Goal: Task Accomplishment & Management: Use online tool/utility

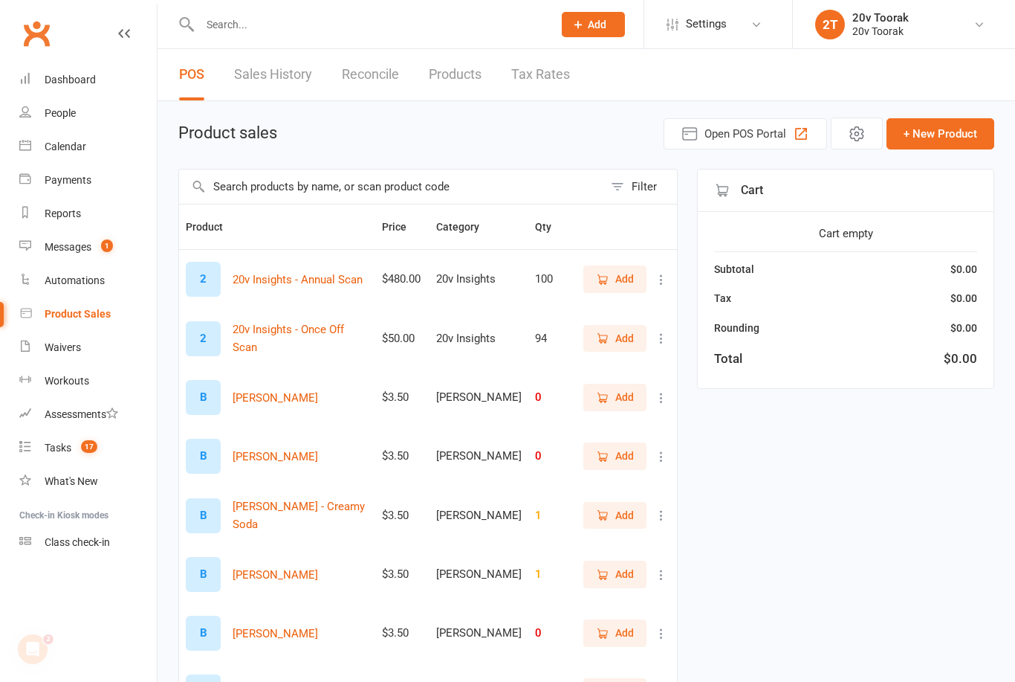
click at [65, 253] on link "Messages 1" at bounding box center [88, 246] width 138 height 33
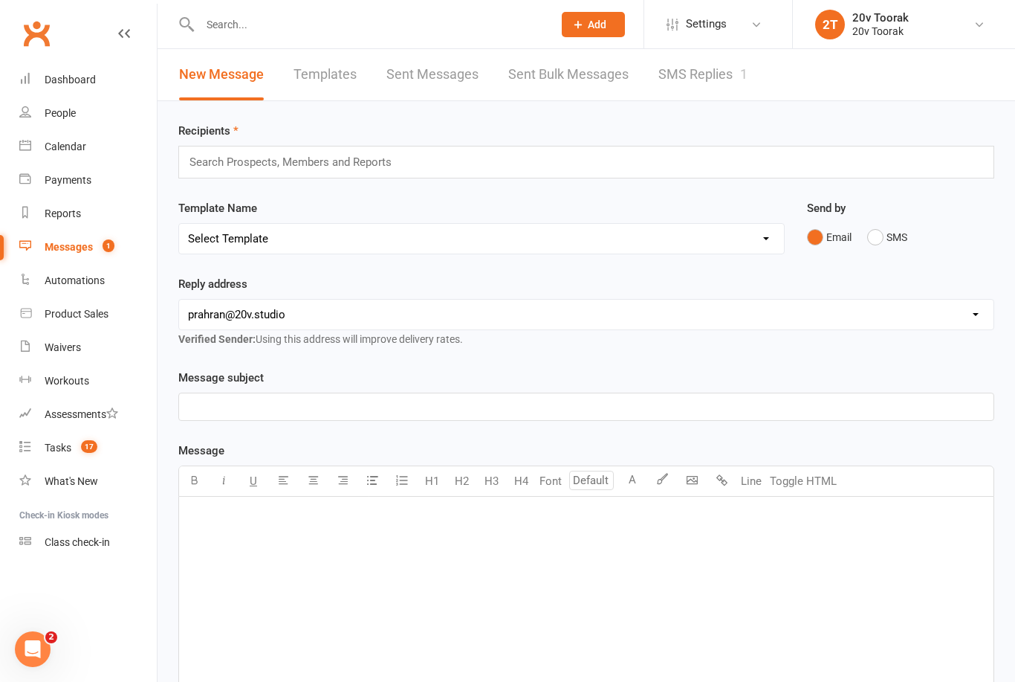
click at [713, 85] on link "SMS Replies 1" at bounding box center [703, 74] width 89 height 51
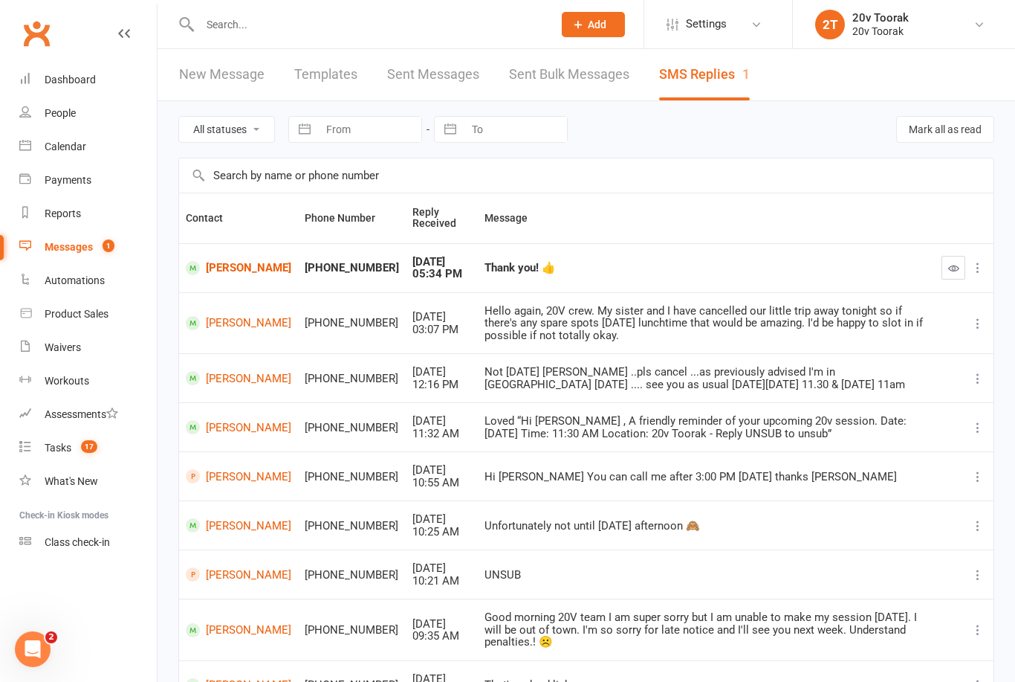
click at [953, 270] on icon "button" at bounding box center [953, 267] width 11 height 11
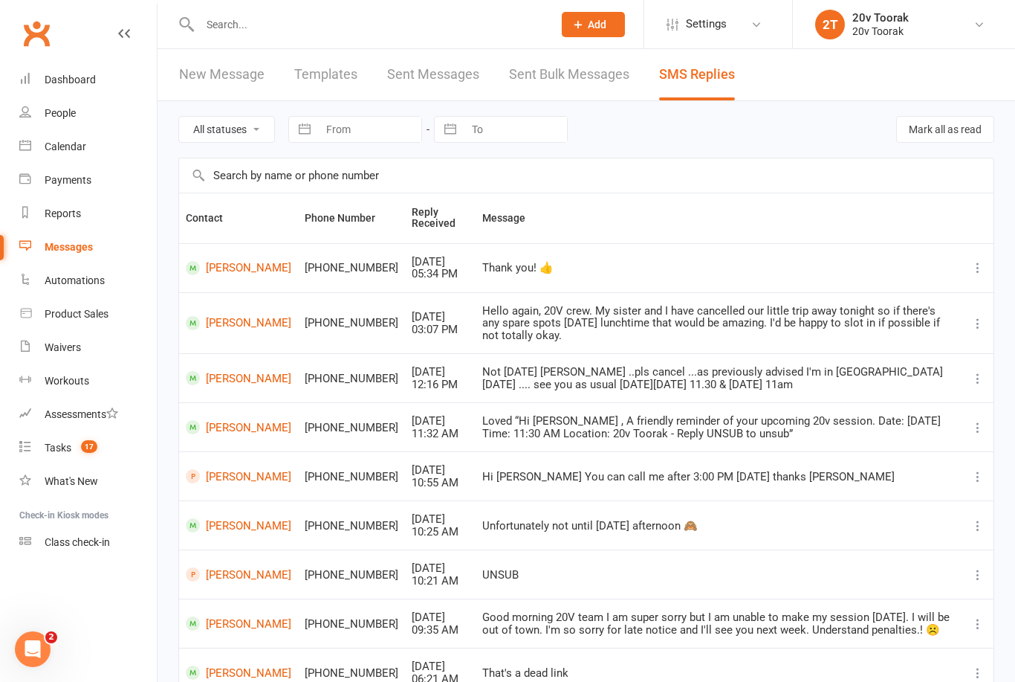
click at [50, 125] on link "People" at bounding box center [88, 113] width 138 height 33
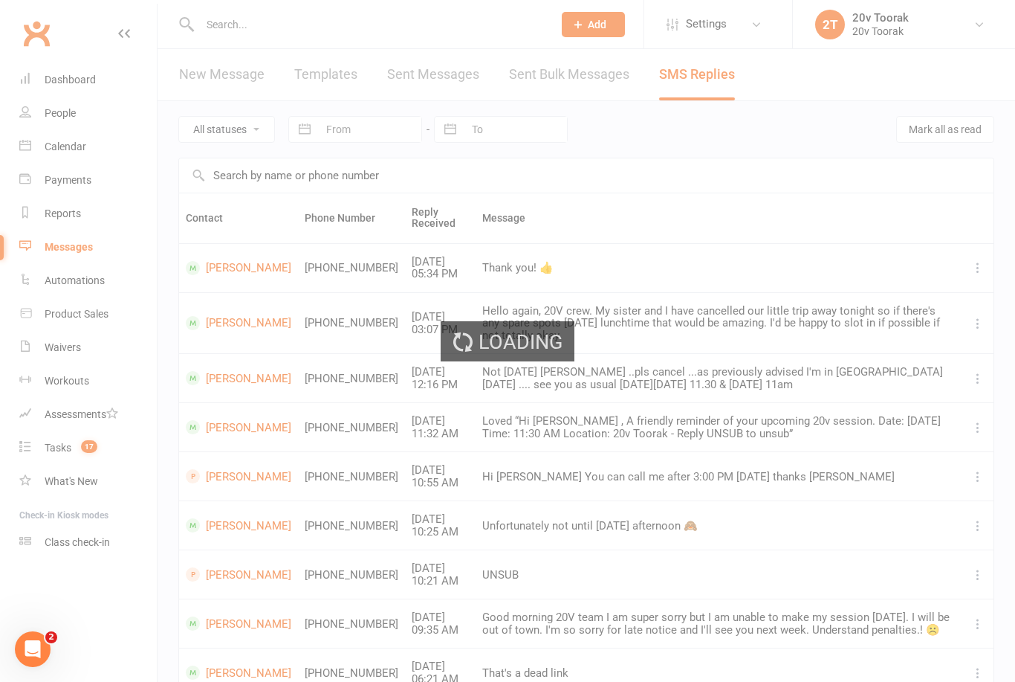
select select "100"
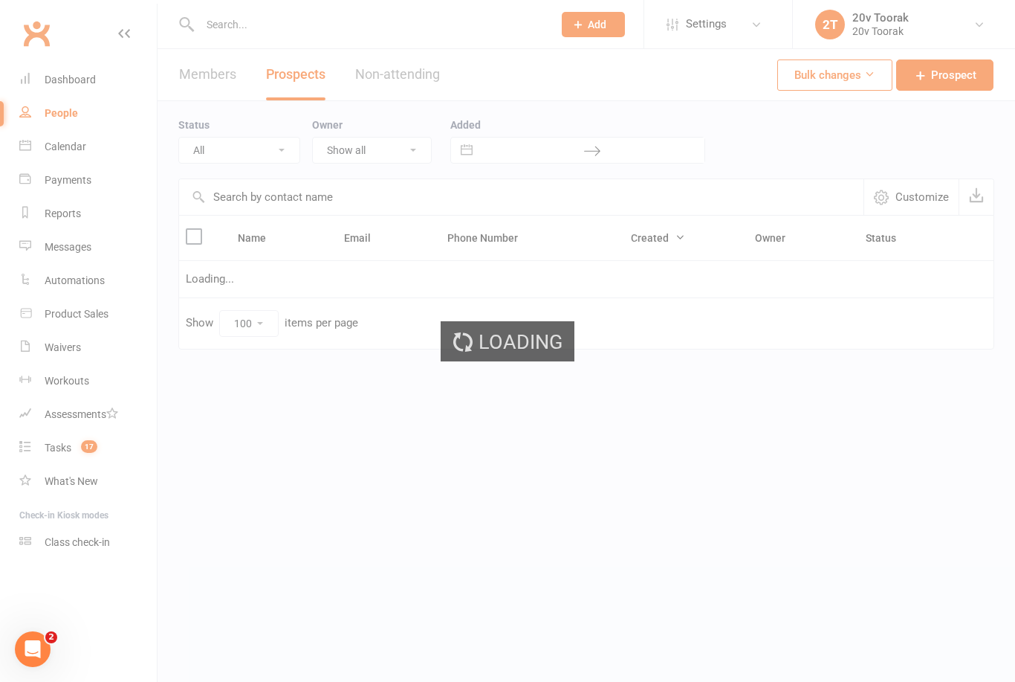
click at [51, 156] on div "Loading" at bounding box center [507, 341] width 1015 height 682
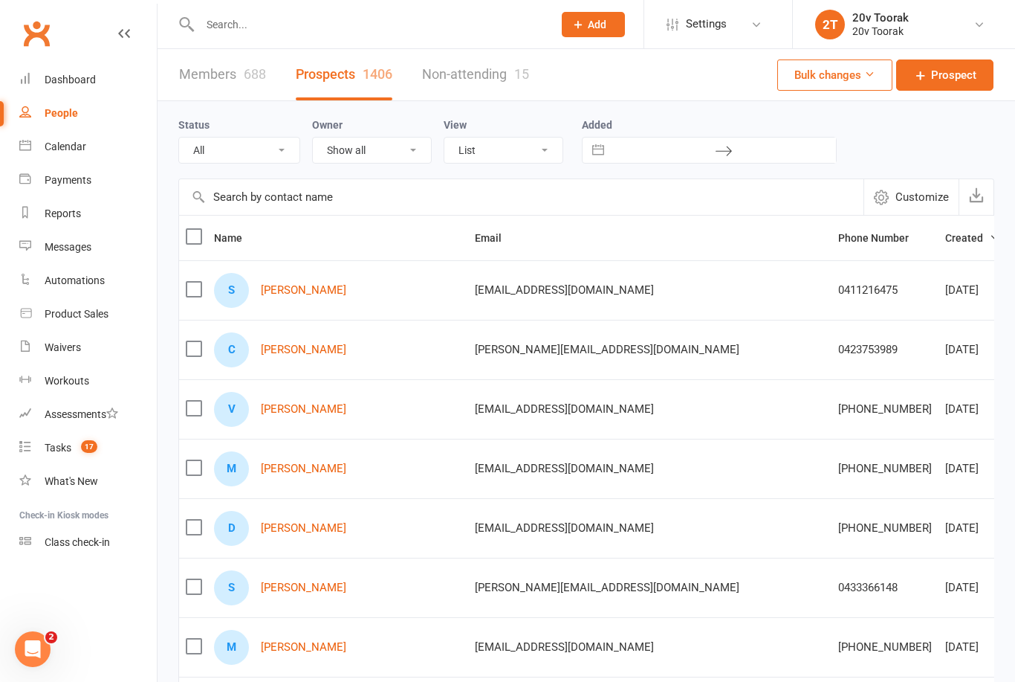
click at [58, 161] on link "Calendar" at bounding box center [88, 146] width 138 height 33
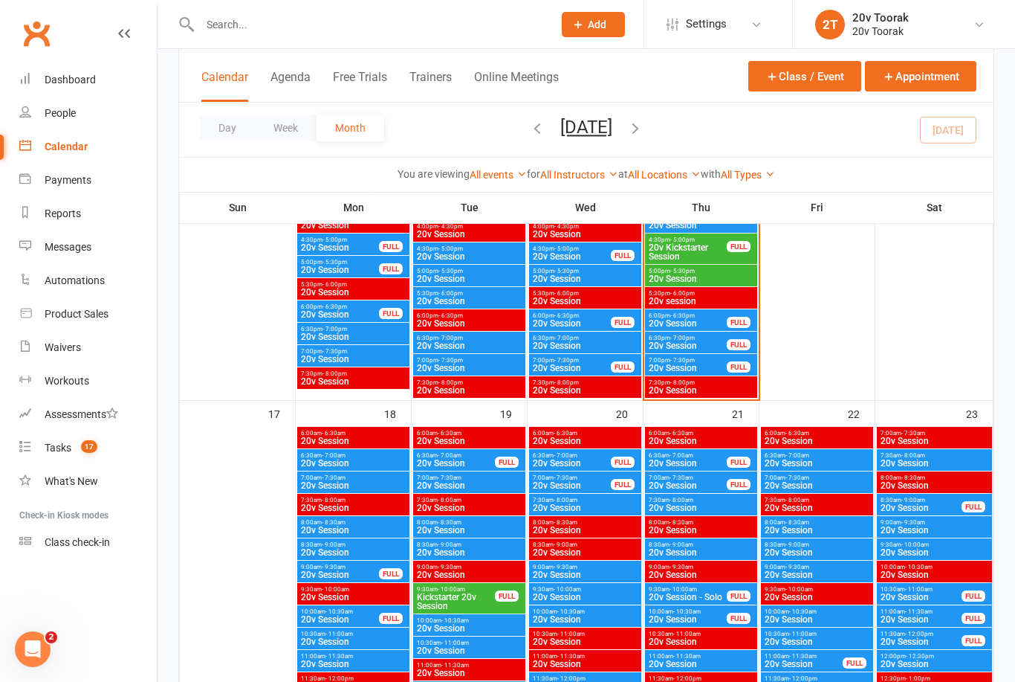
scroll to position [2059, 0]
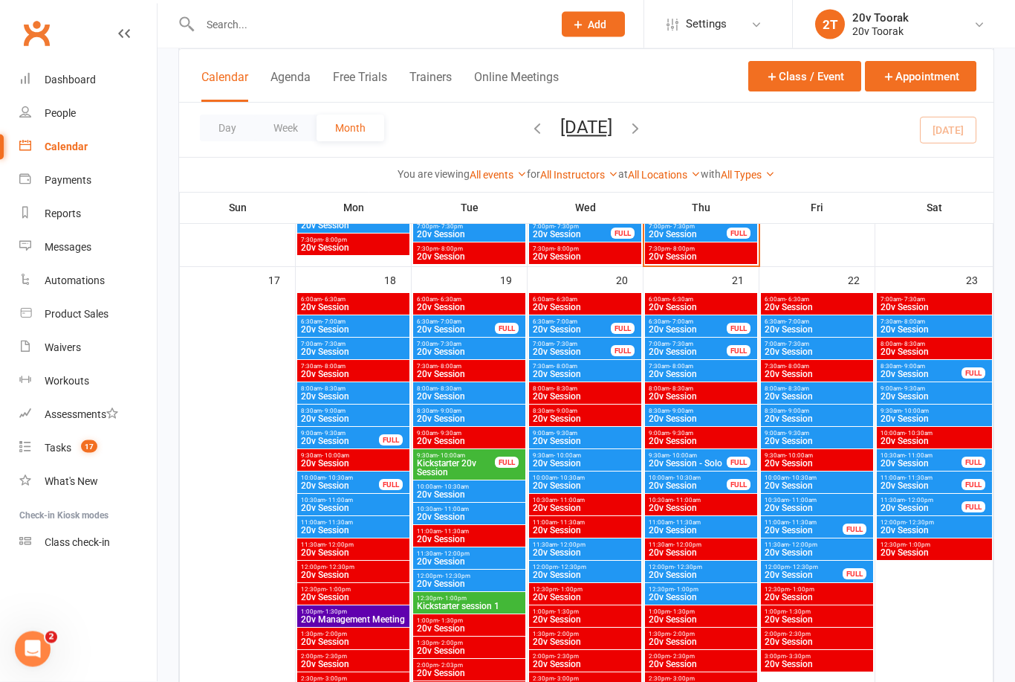
click at [493, 604] on span "Kickstarter session 1" at bounding box center [469, 606] width 106 height 9
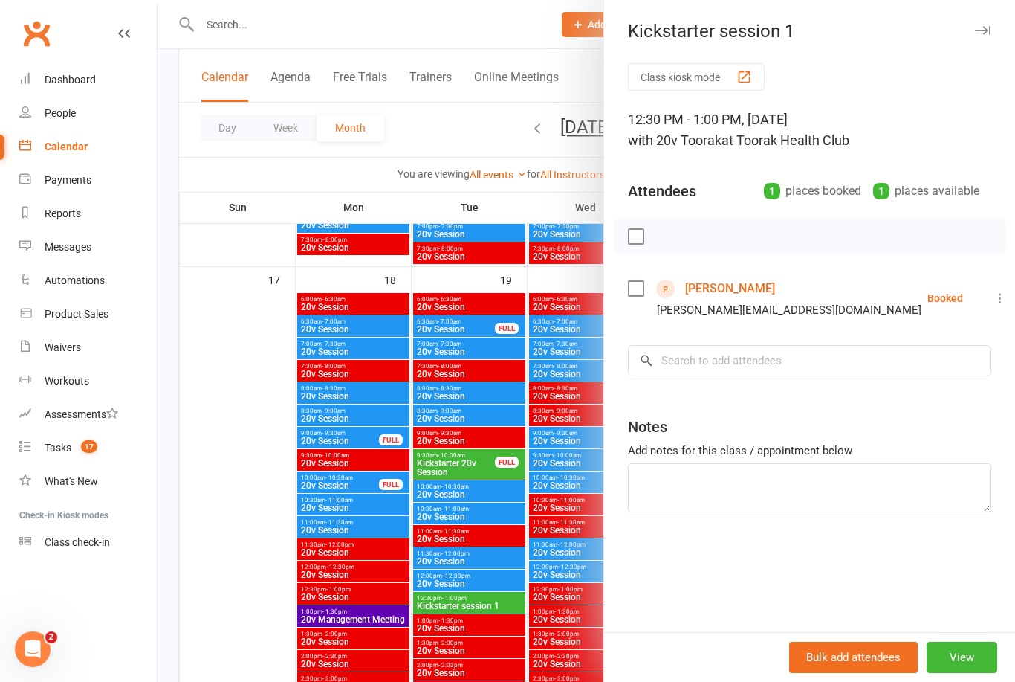
click at [719, 273] on div "Class kiosk mode 12:30 PM - 1:00 PM, [DATE] with 20v Toorak at Toorak Health Cl…" at bounding box center [809, 347] width 411 height 569
click at [727, 282] on link "[PERSON_NAME]" at bounding box center [730, 288] width 90 height 24
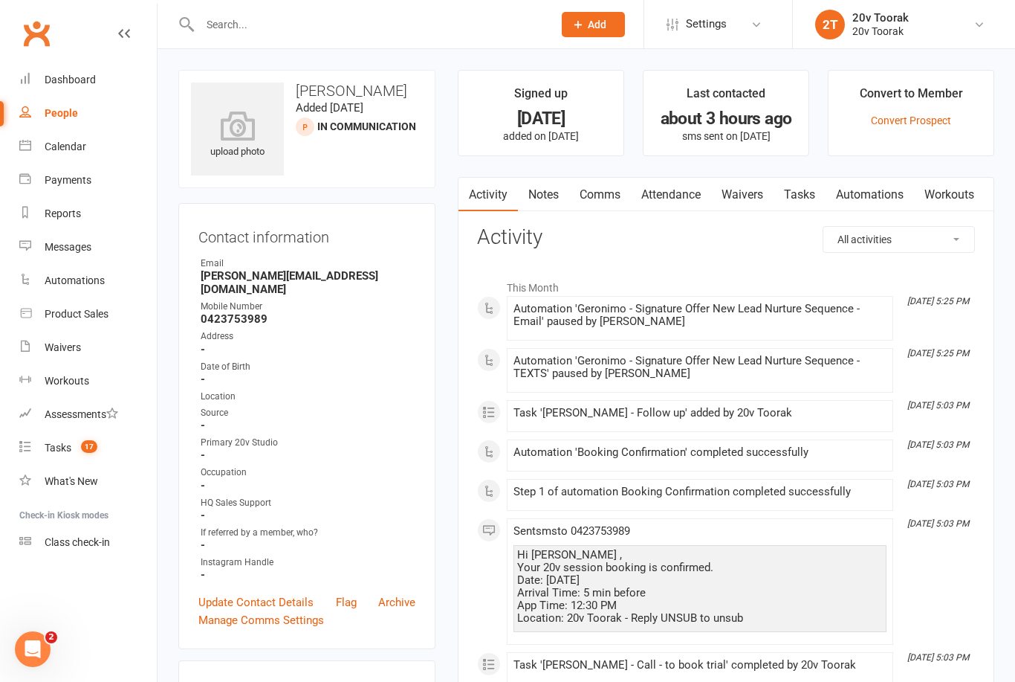
click at [818, 183] on link "Tasks" at bounding box center [800, 195] width 52 height 34
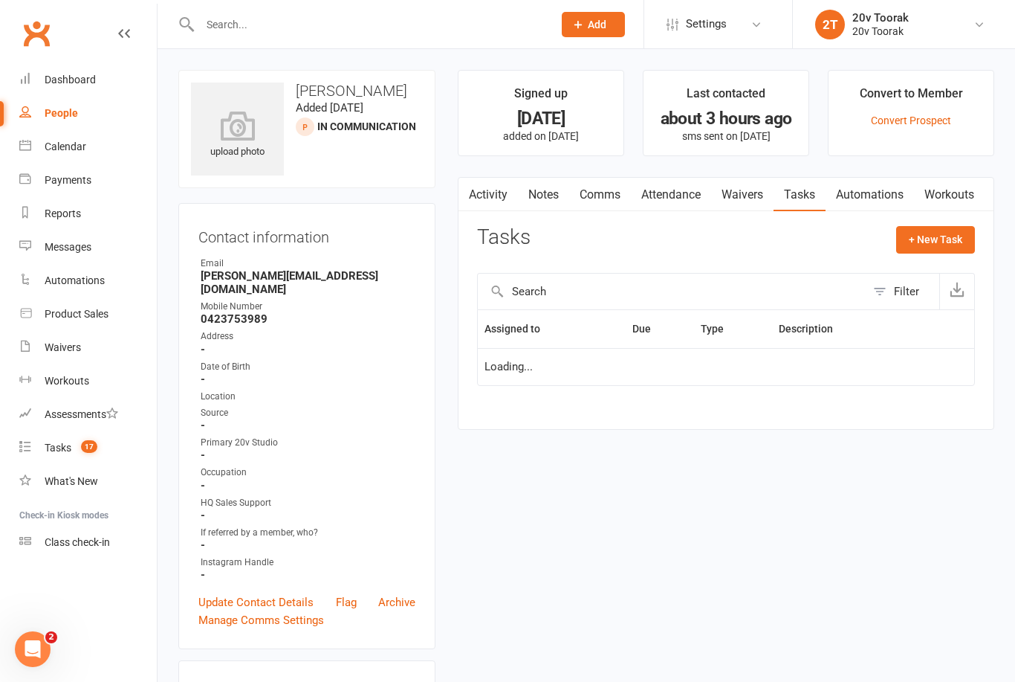
scroll to position [48, 0]
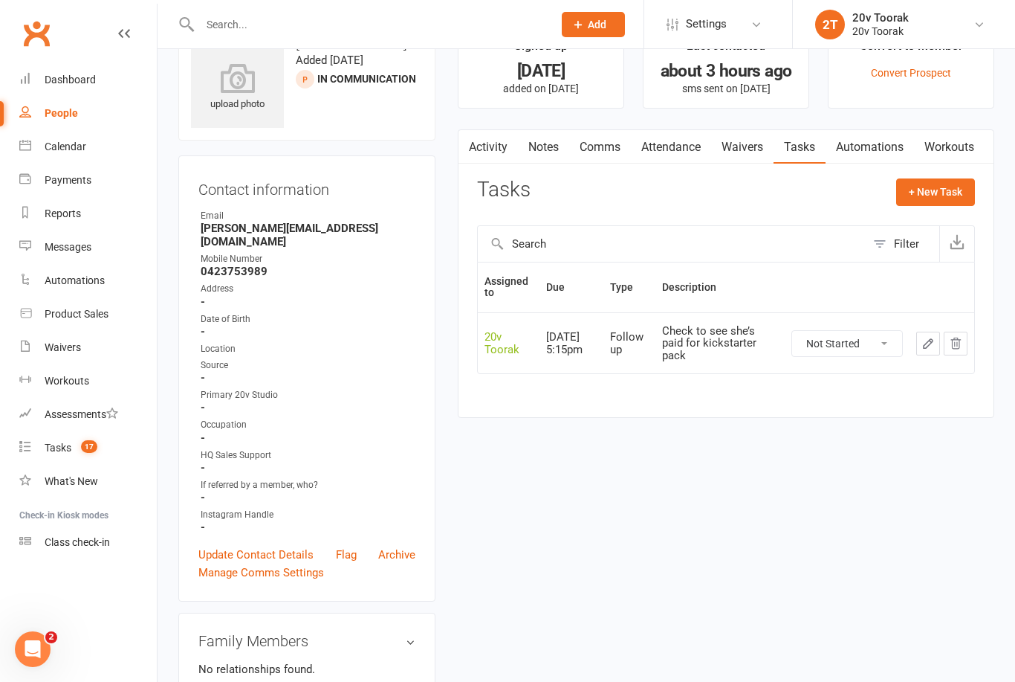
click at [749, 145] on link "Waivers" at bounding box center [742, 147] width 62 height 34
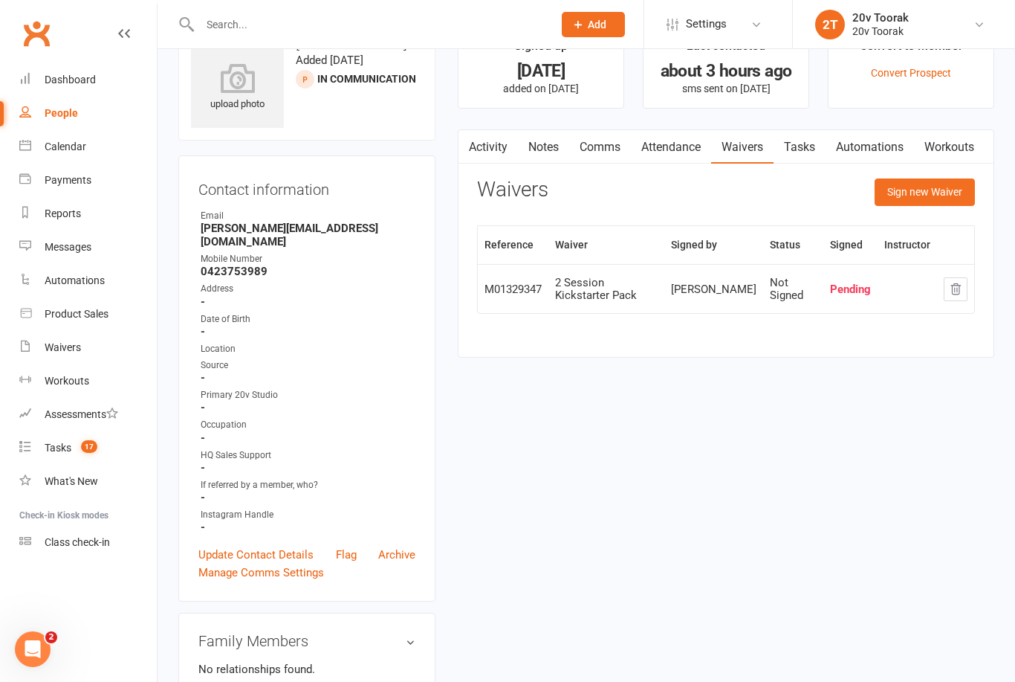
click at [612, 149] on link "Comms" at bounding box center [600, 147] width 62 height 34
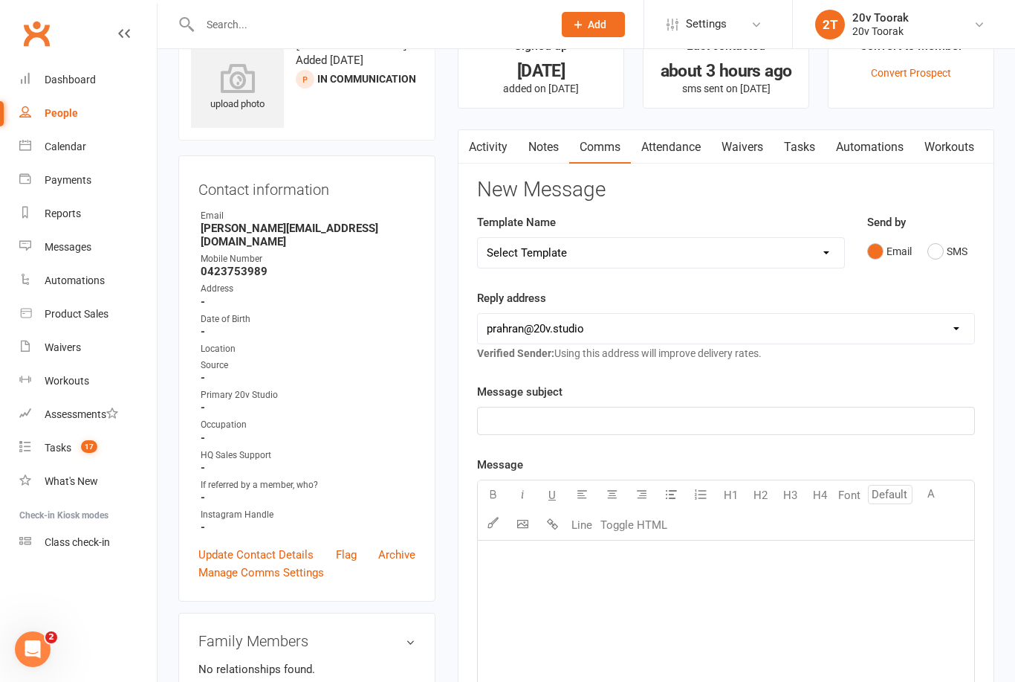
click at [941, 253] on button "SMS" at bounding box center [948, 251] width 40 height 28
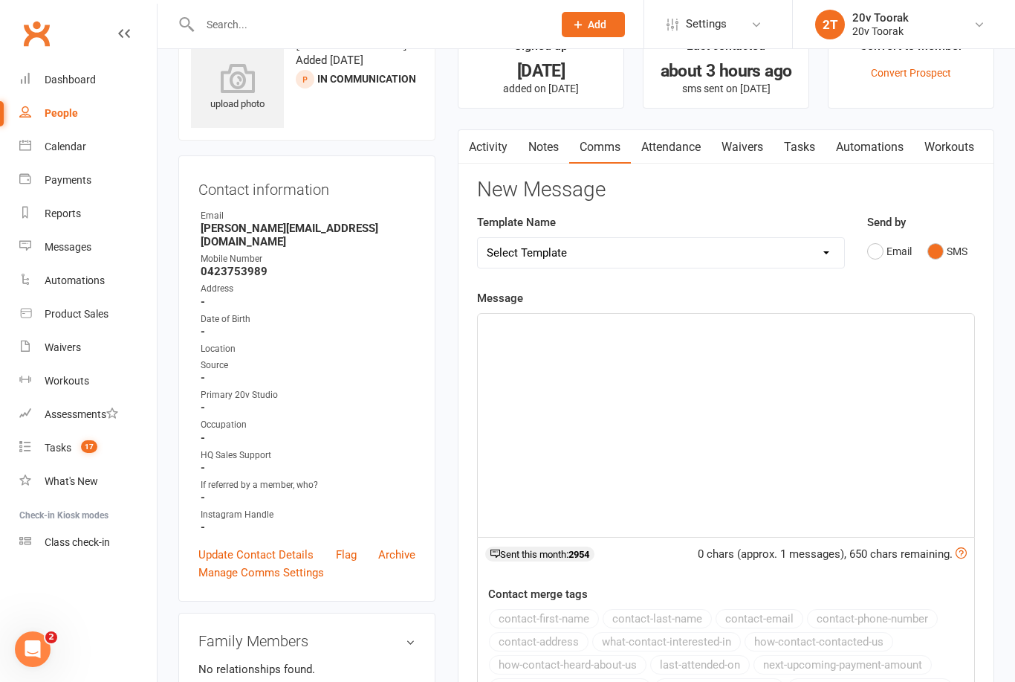
click at [646, 369] on div "﻿" at bounding box center [726, 425] width 497 height 223
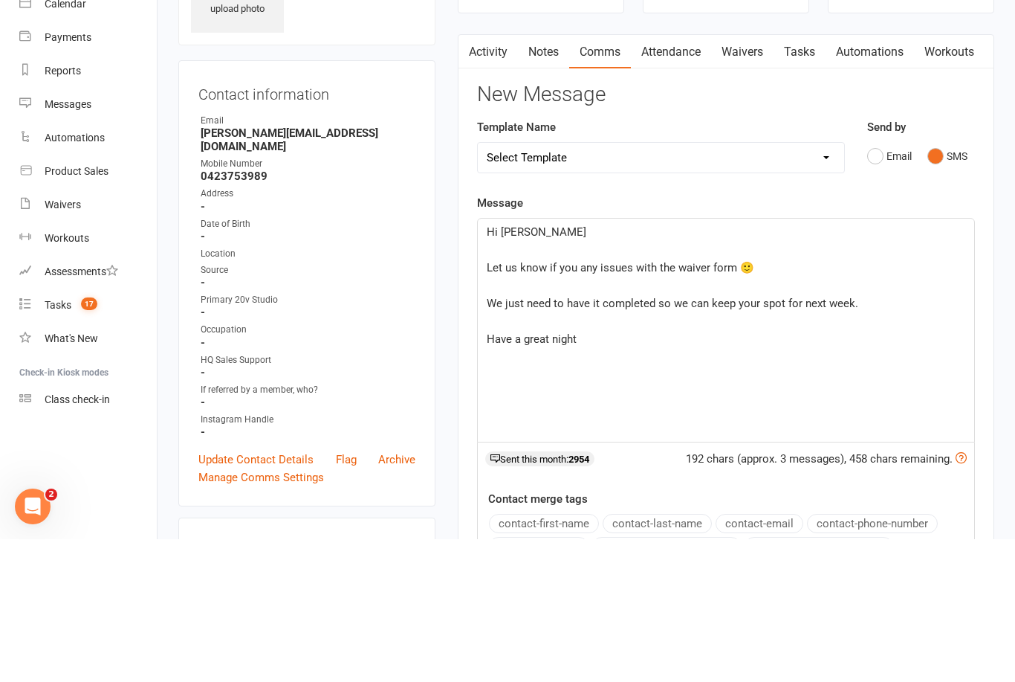
scroll to position [143, 0]
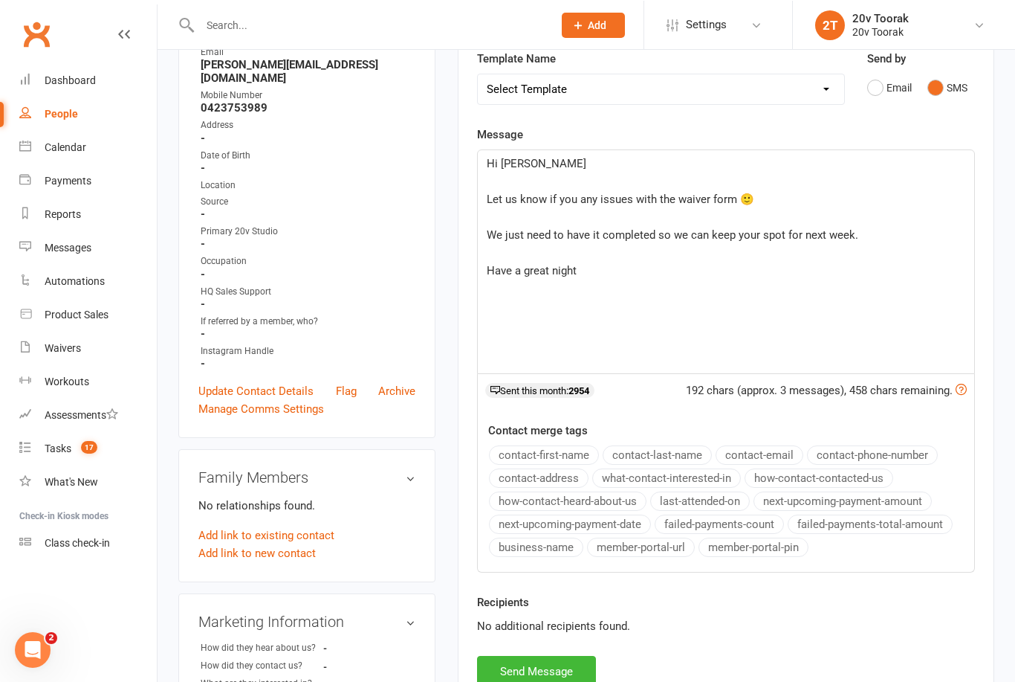
click at [563, 667] on button "Send Message" at bounding box center [536, 670] width 119 height 31
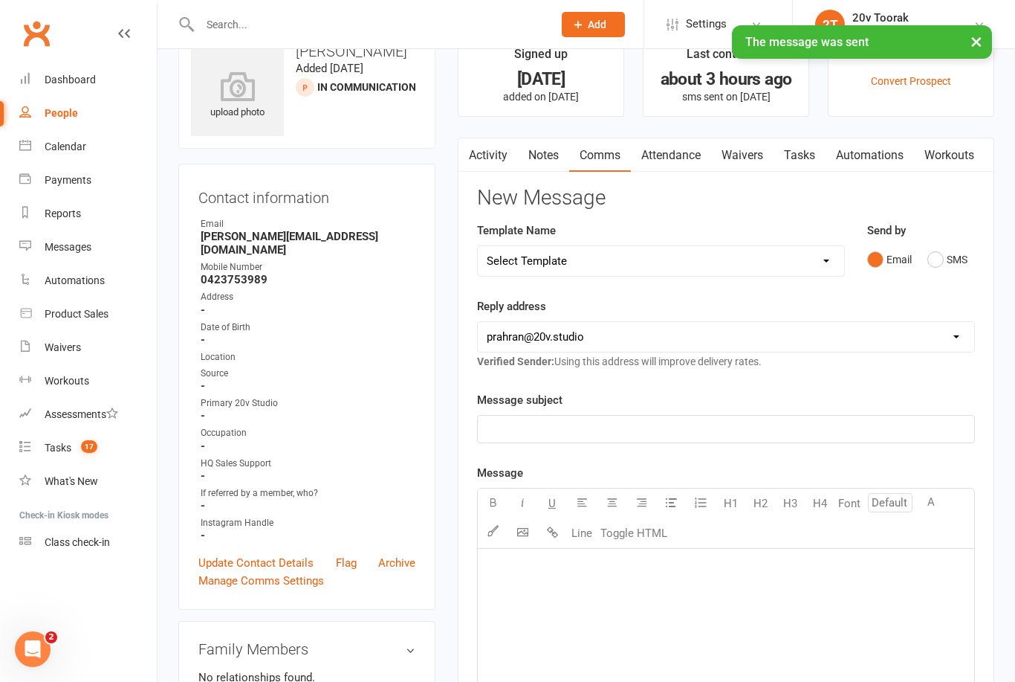
scroll to position [0, 0]
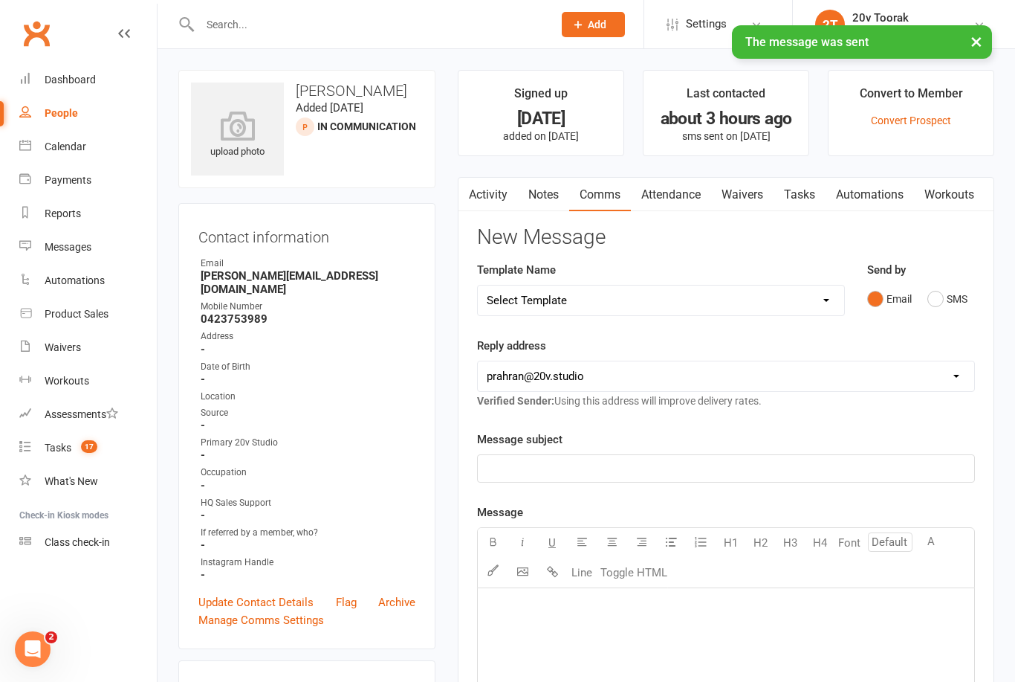
click at [802, 201] on link "Tasks" at bounding box center [800, 195] width 52 height 34
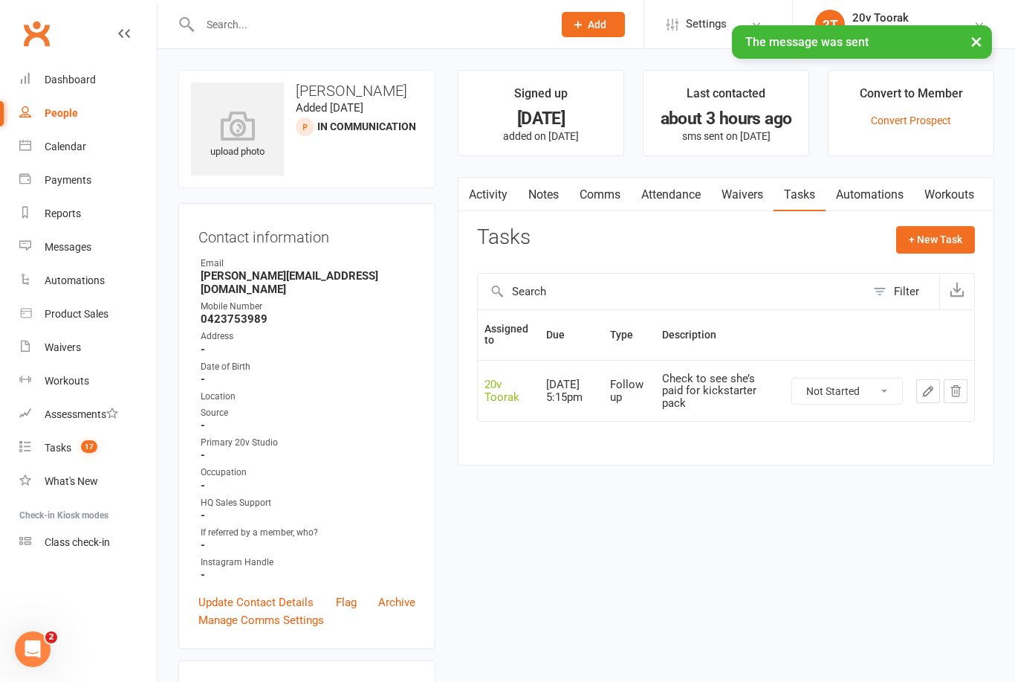
click at [58, 462] on link "Tasks 17" at bounding box center [88, 447] width 138 height 33
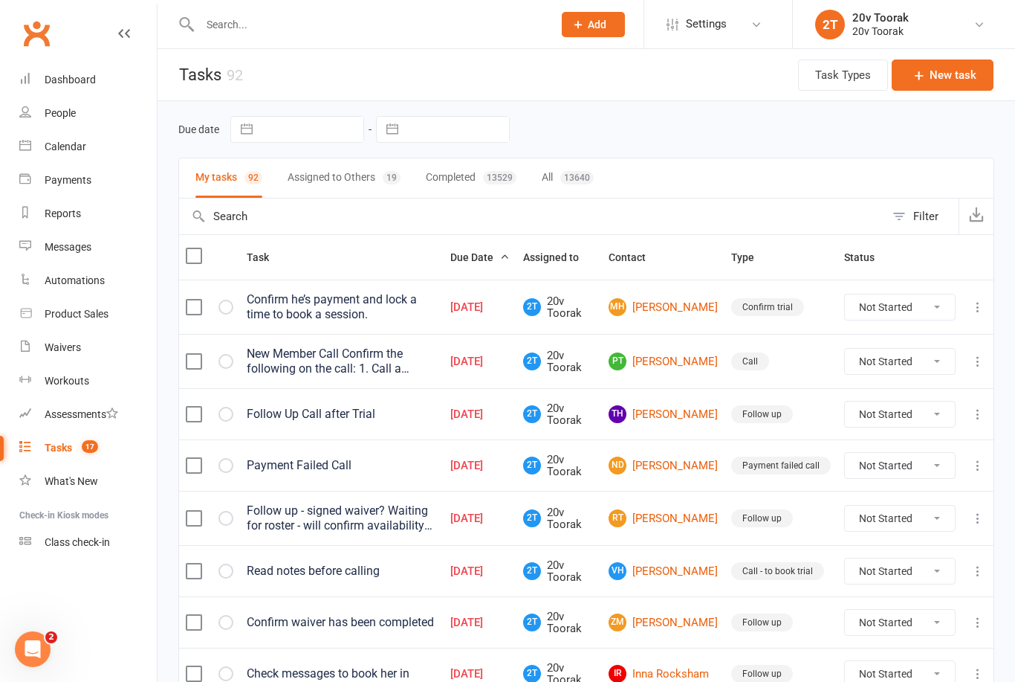
click at [83, 146] on div "Calendar" at bounding box center [66, 146] width 42 height 12
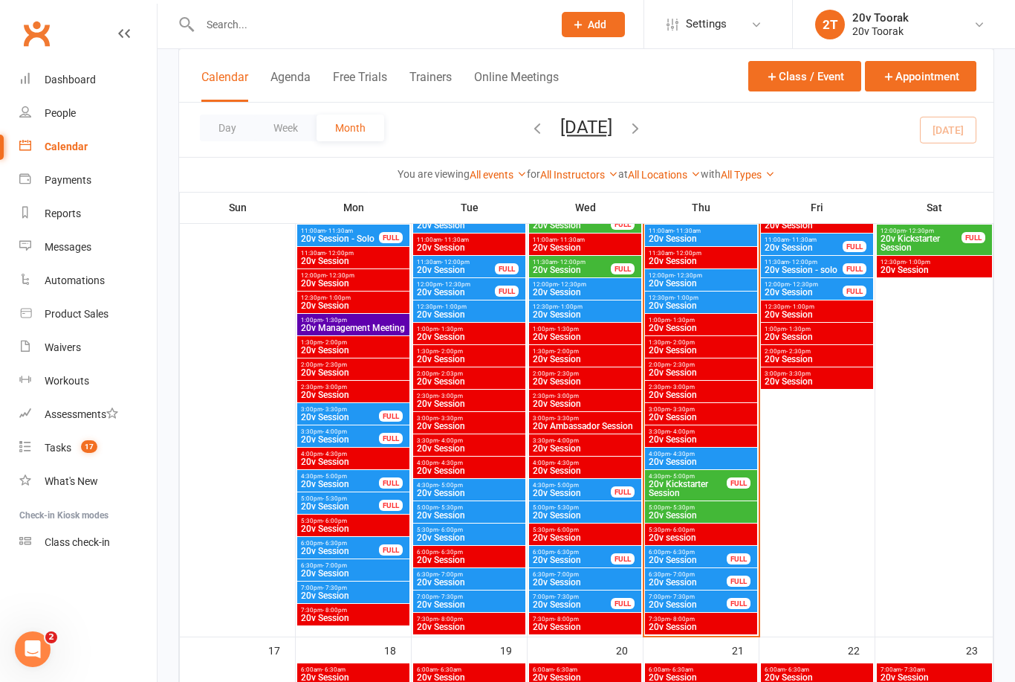
scroll to position [1804, 0]
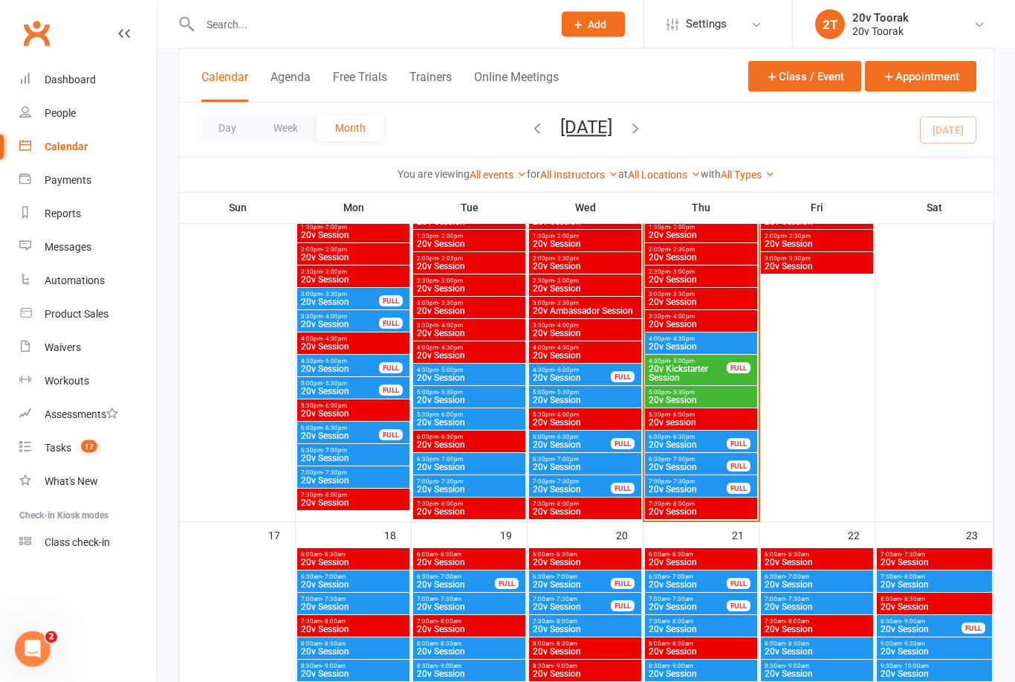
click at [718, 483] on span "7:00pm - 7:30pm" at bounding box center [688, 482] width 80 height 7
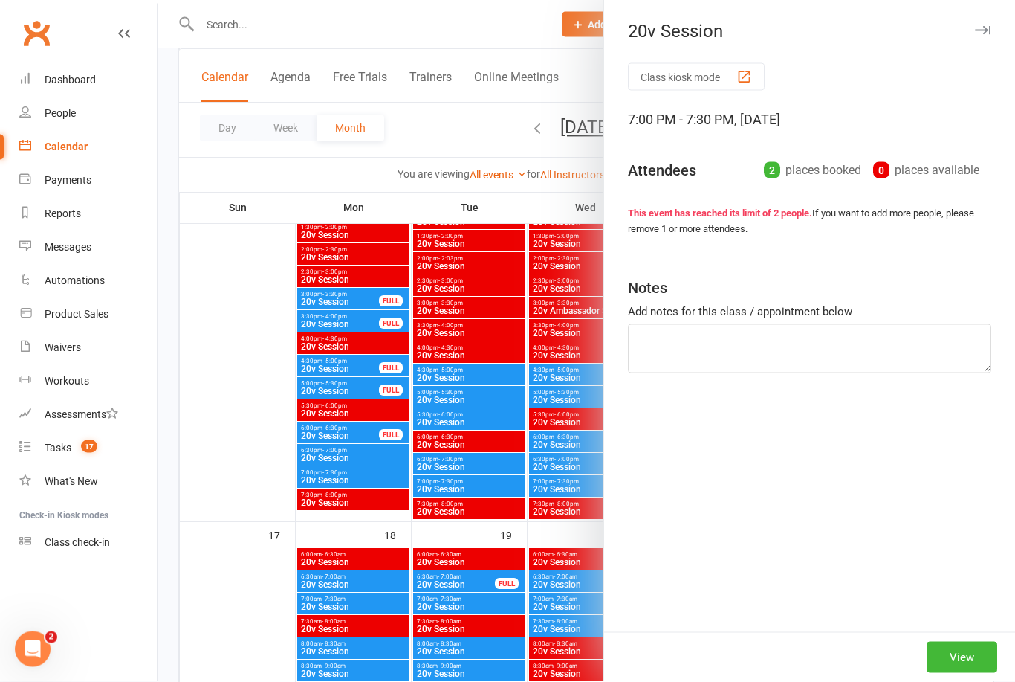
scroll to position [1805, 0]
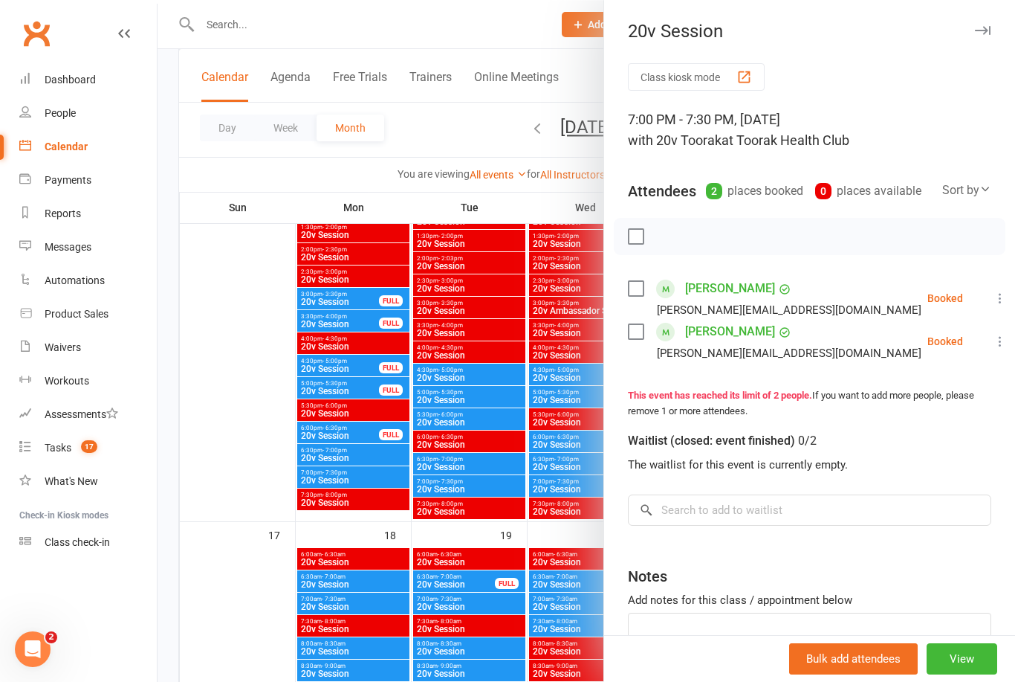
click at [993, 343] on icon at bounding box center [1000, 341] width 15 height 15
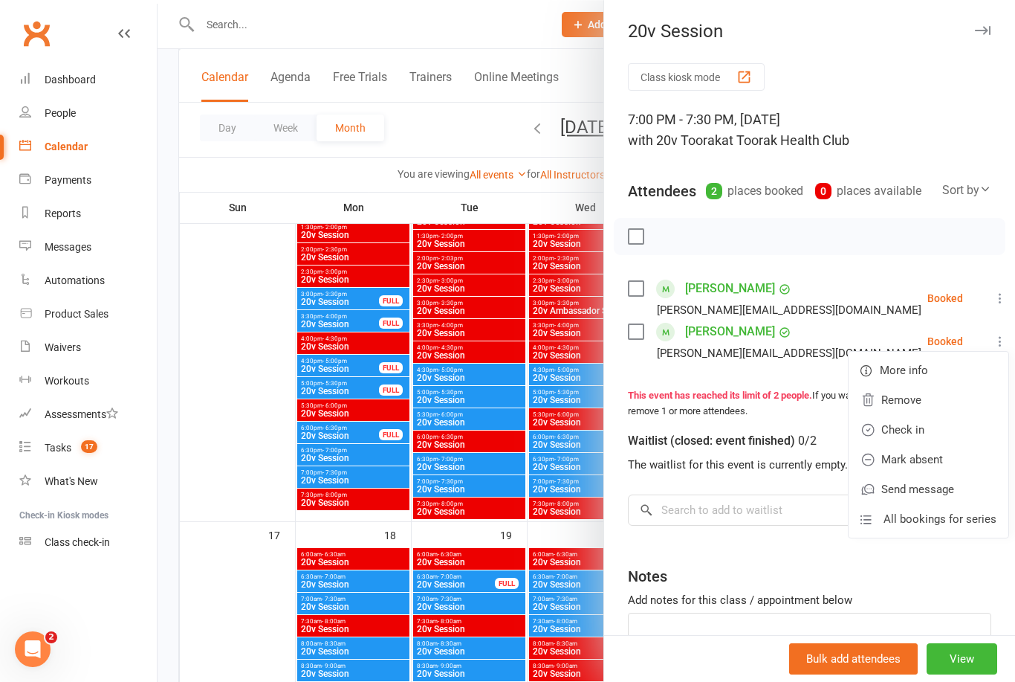
click at [908, 435] on link "Check in" at bounding box center [929, 430] width 160 height 30
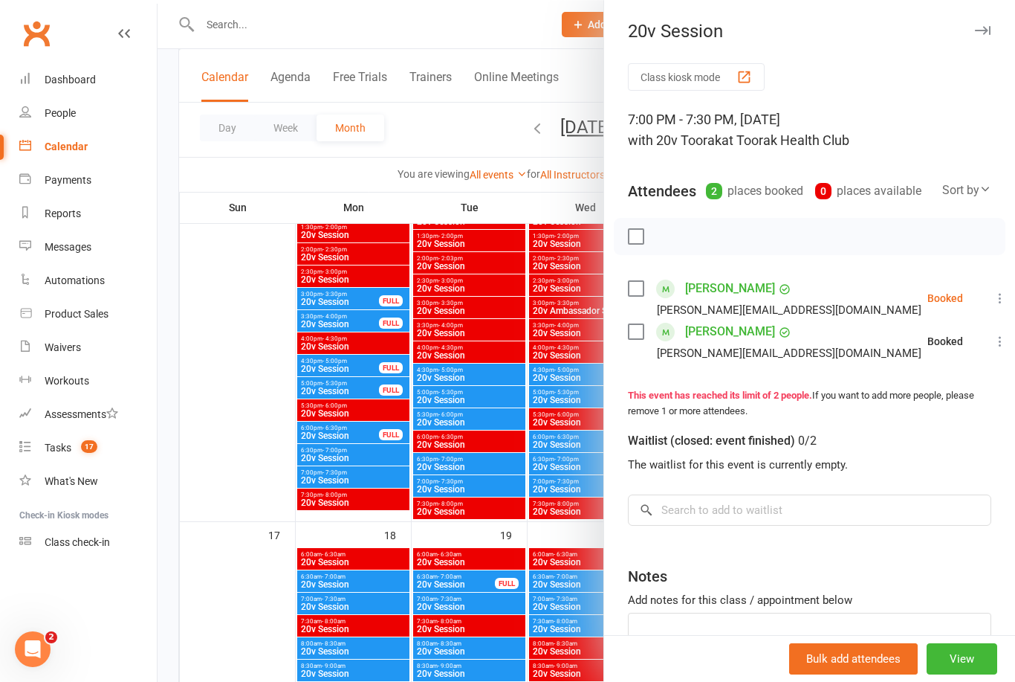
click at [993, 297] on icon at bounding box center [1000, 298] width 15 height 15
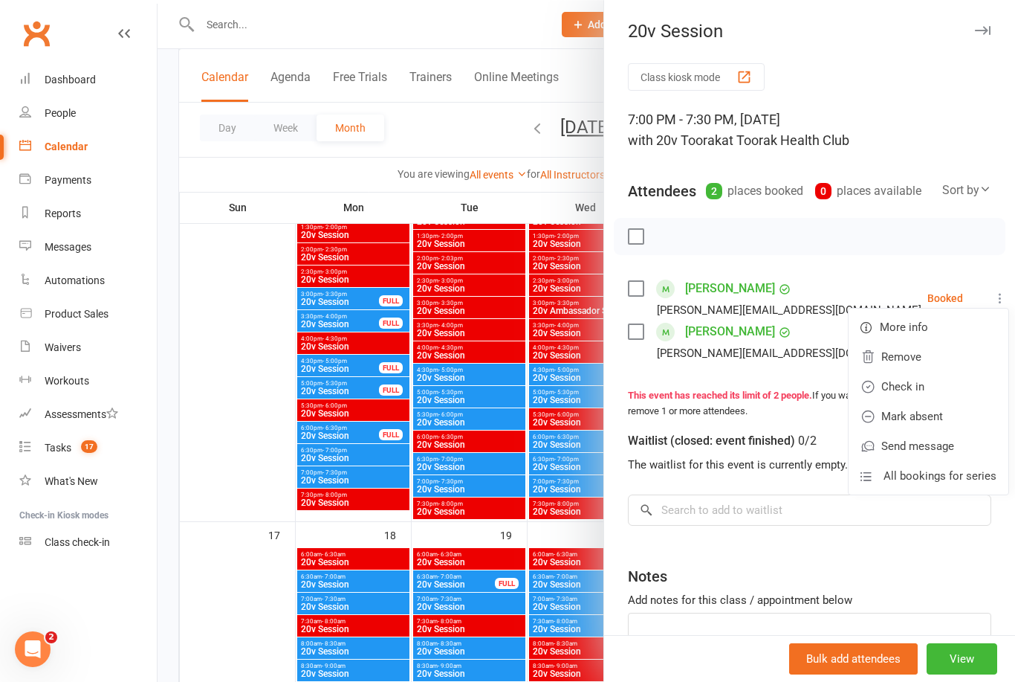
click at [913, 389] on link "Check in" at bounding box center [929, 387] width 160 height 30
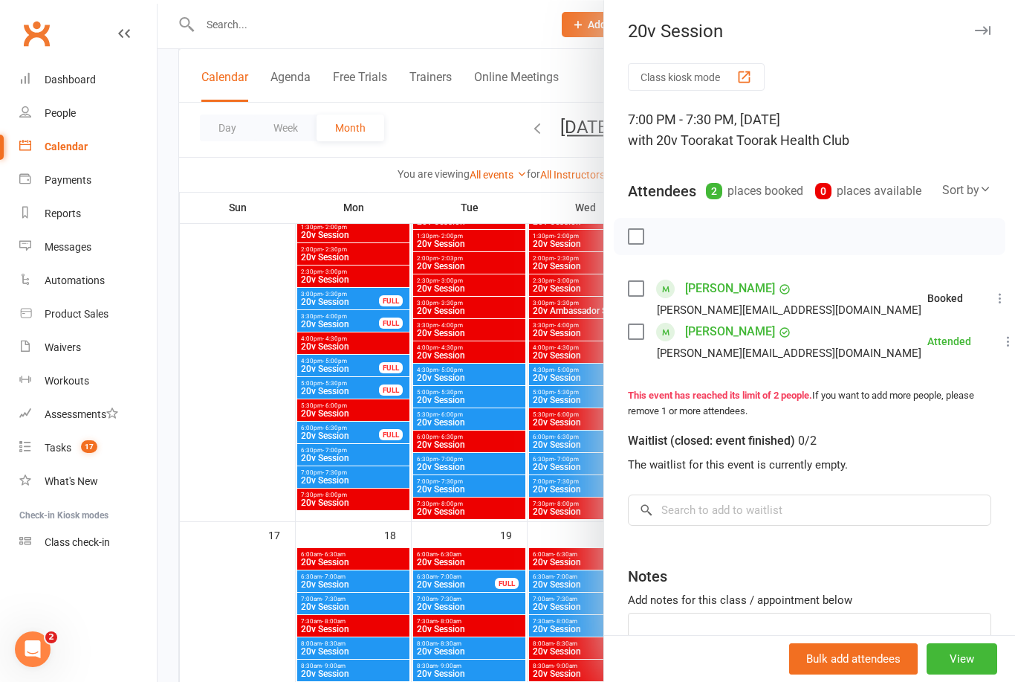
click at [540, 467] on div at bounding box center [587, 341] width 858 height 682
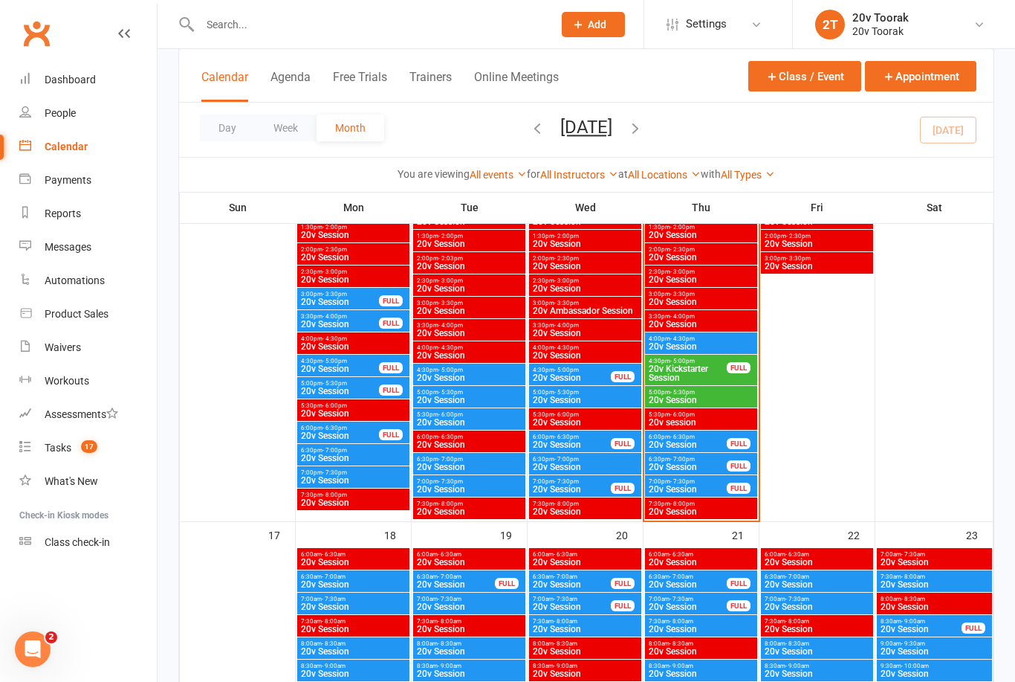
click at [717, 464] on span "20v Session" at bounding box center [688, 466] width 80 height 9
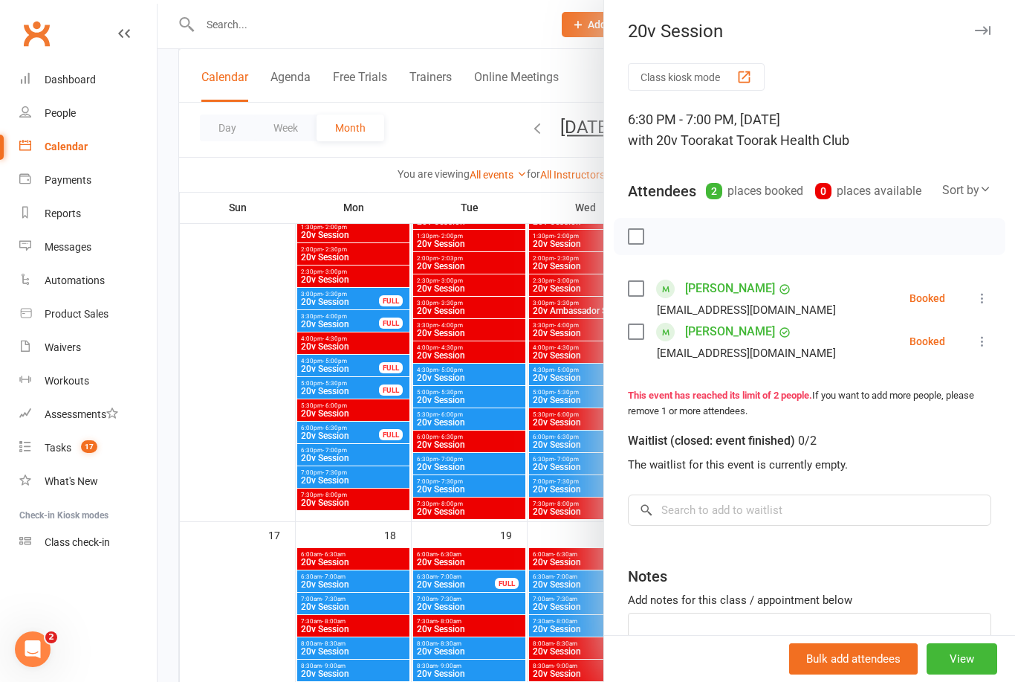
click at [991, 338] on button at bounding box center [983, 341] width 18 height 18
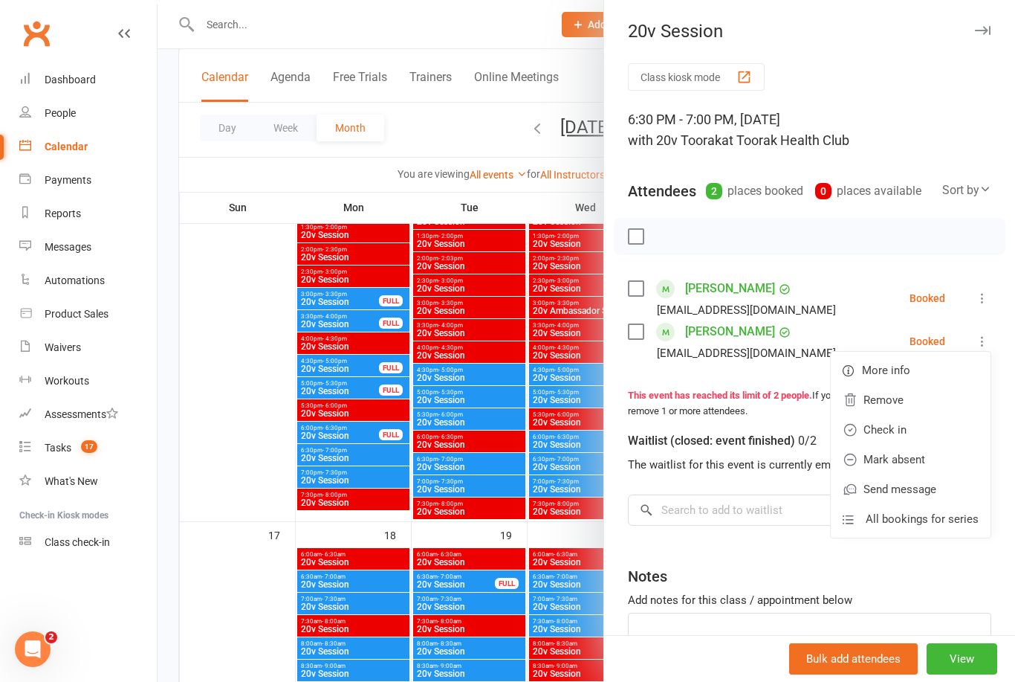
click at [891, 423] on link "Check in" at bounding box center [911, 430] width 160 height 30
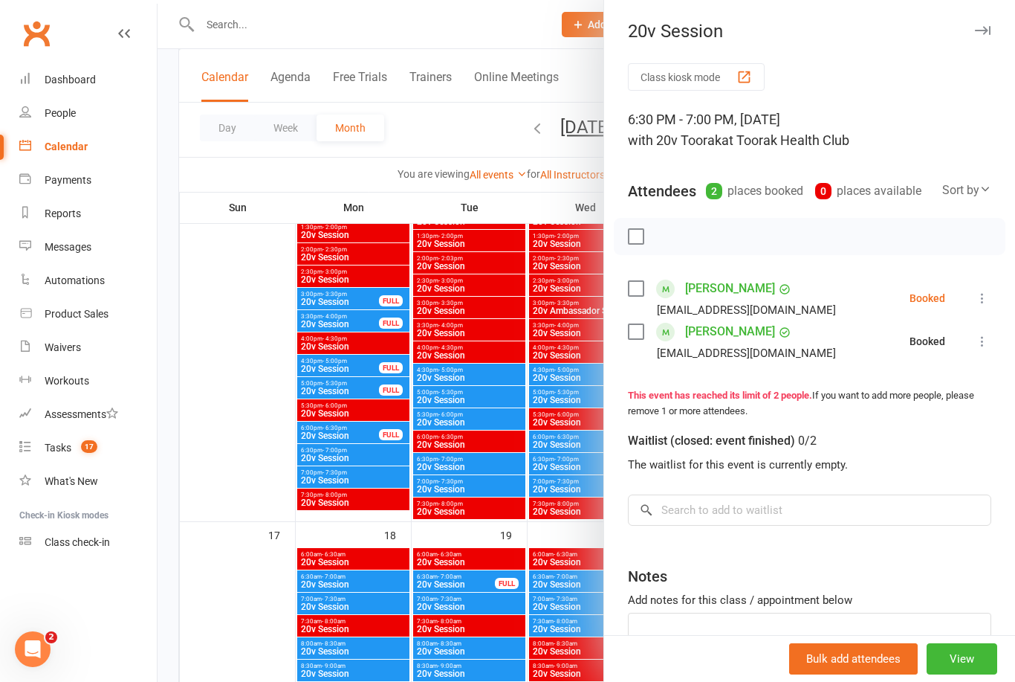
click at [986, 297] on icon at bounding box center [982, 298] width 15 height 15
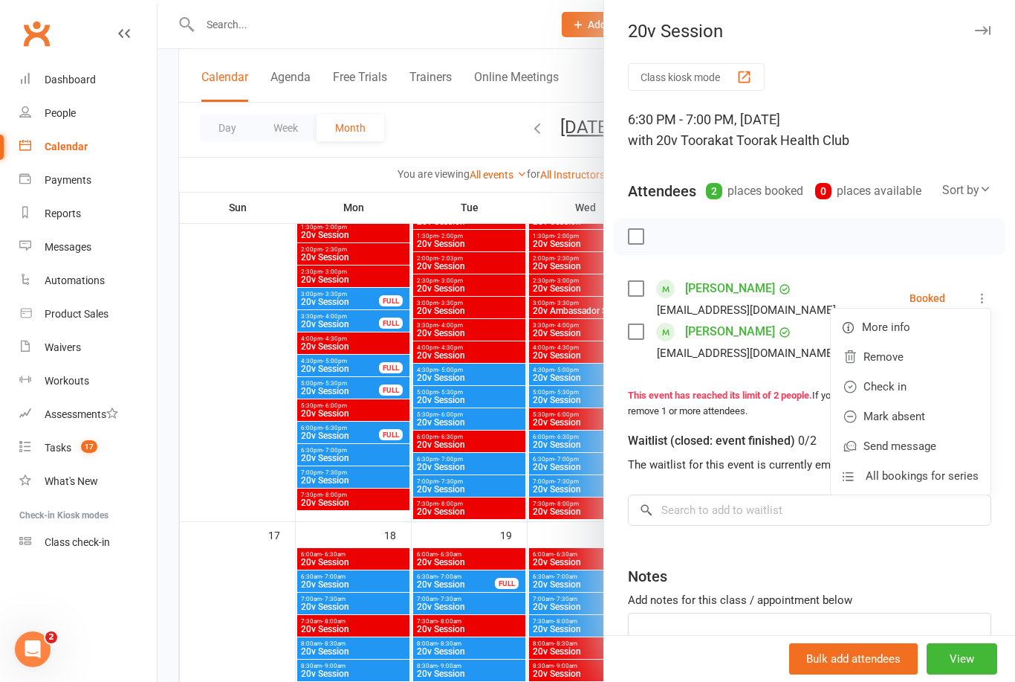
click at [909, 389] on link "Check in" at bounding box center [911, 387] width 160 height 30
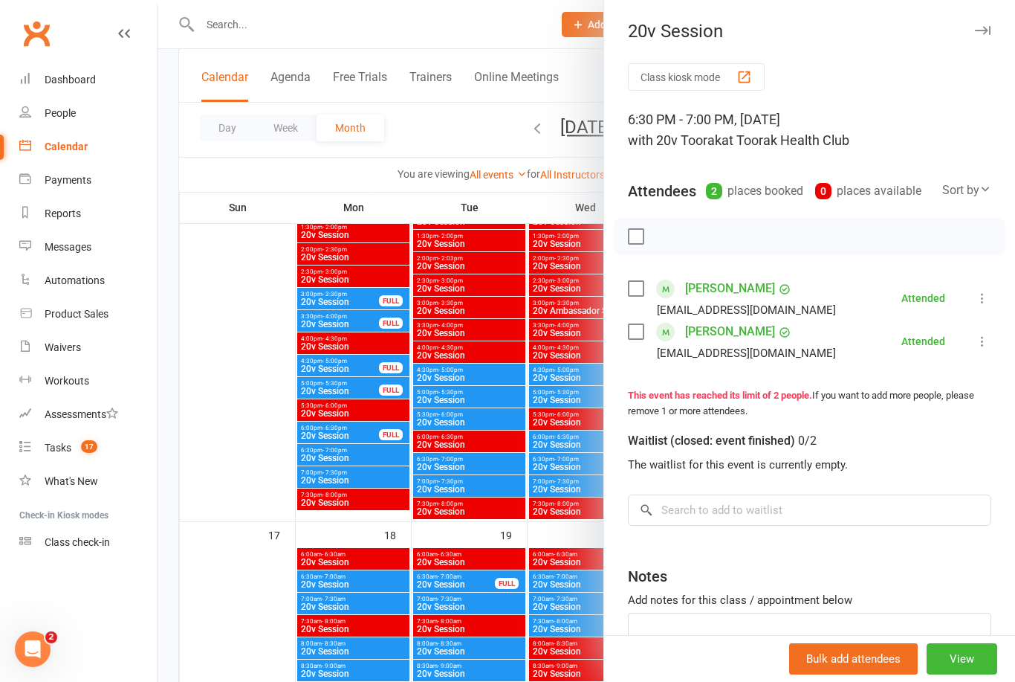
click at [538, 472] on div at bounding box center [587, 341] width 858 height 682
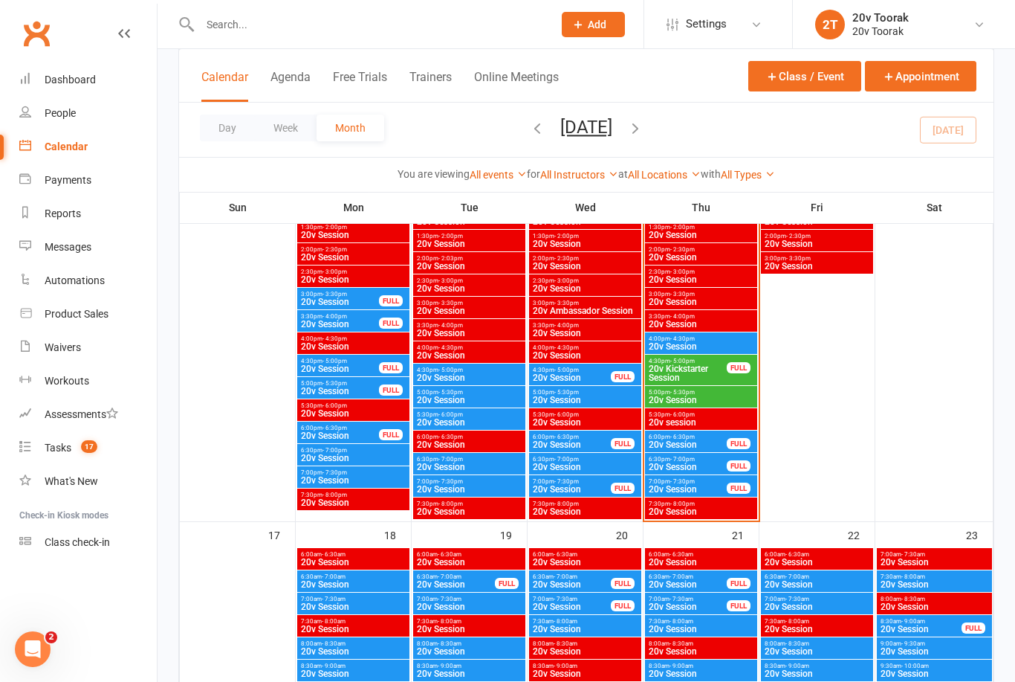
click at [735, 441] on div "FULL" at bounding box center [739, 443] width 24 height 11
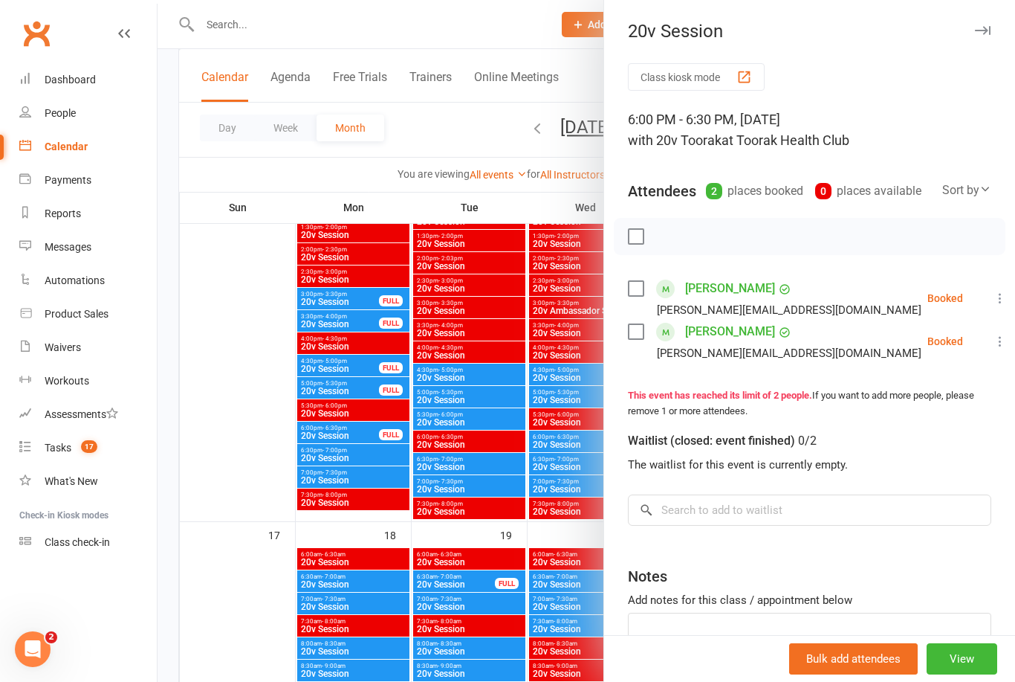
click at [993, 300] on icon at bounding box center [1000, 298] width 15 height 15
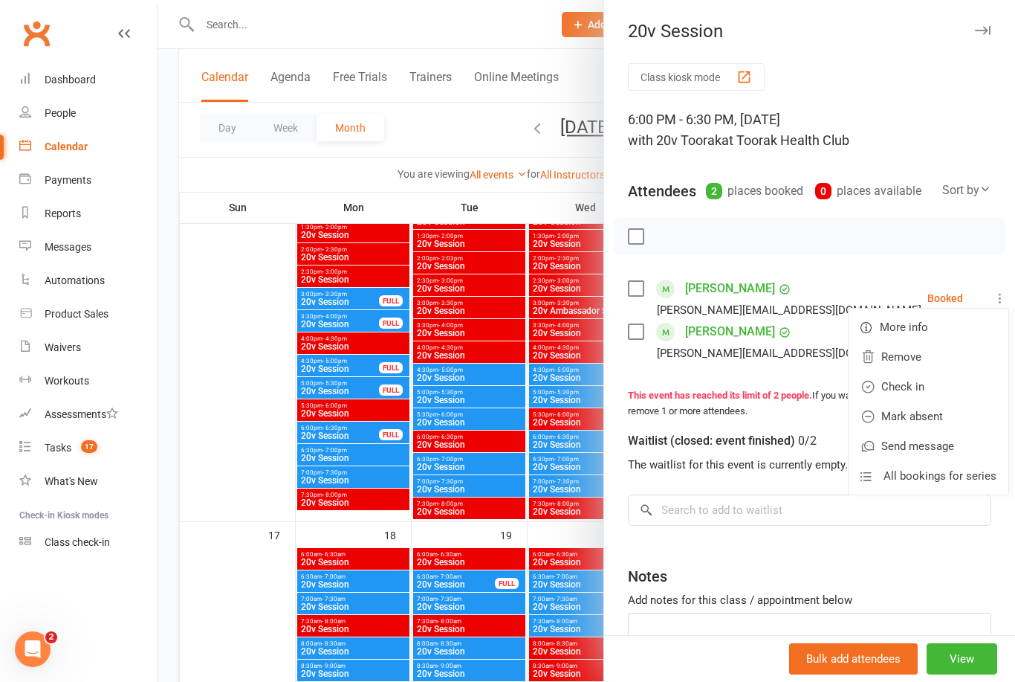
click at [912, 394] on link "Check in" at bounding box center [929, 387] width 160 height 30
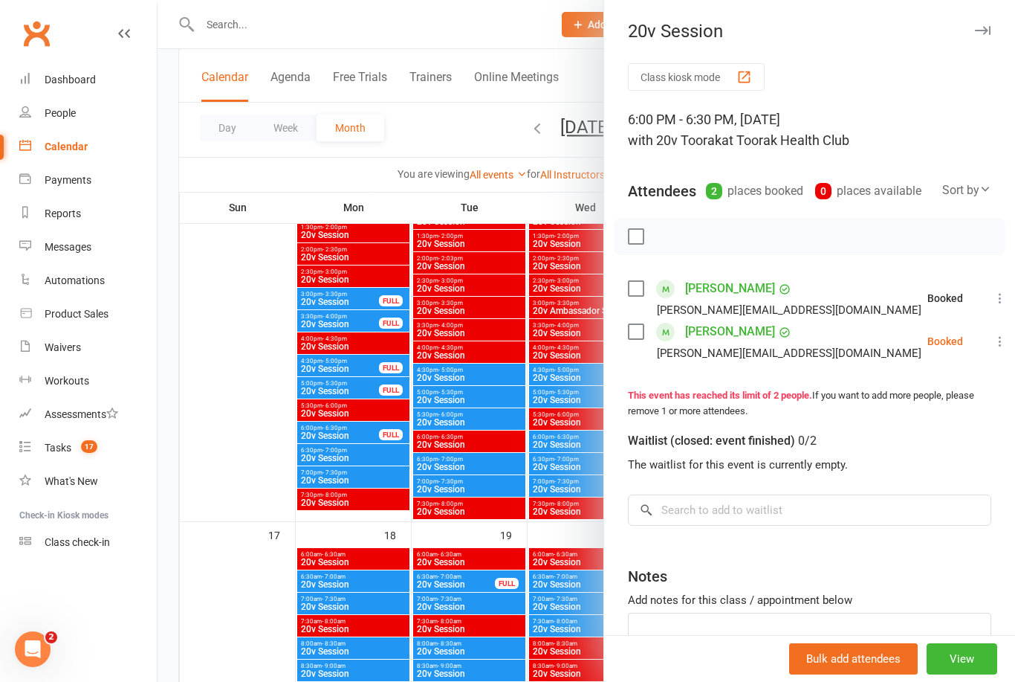
click at [992, 350] on button at bounding box center [1001, 341] width 18 height 18
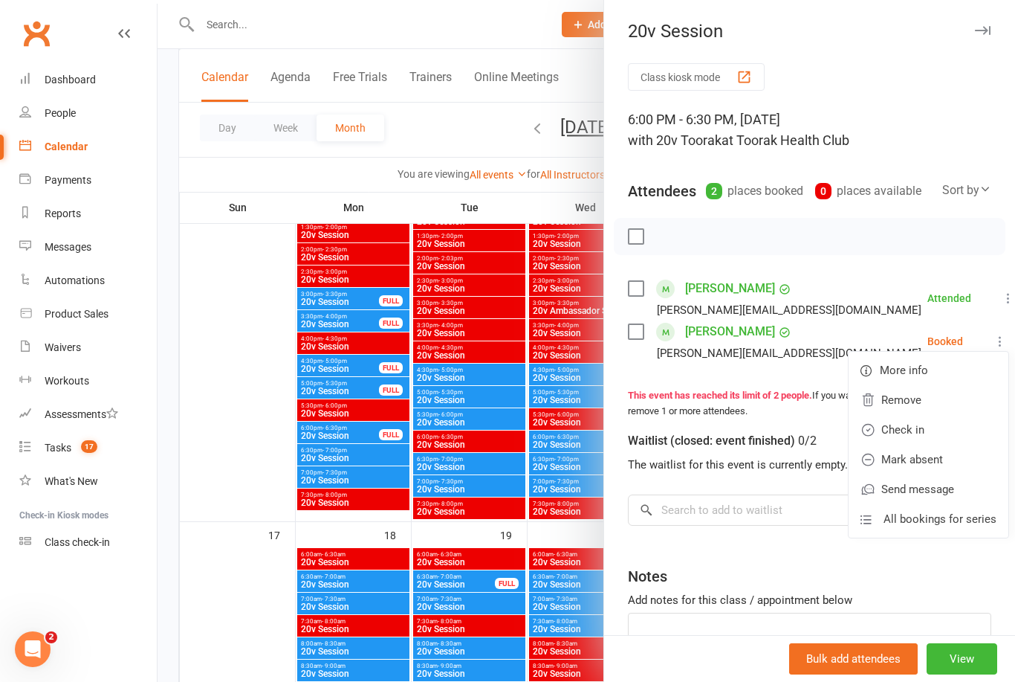
click at [905, 422] on link "Check in" at bounding box center [929, 430] width 160 height 30
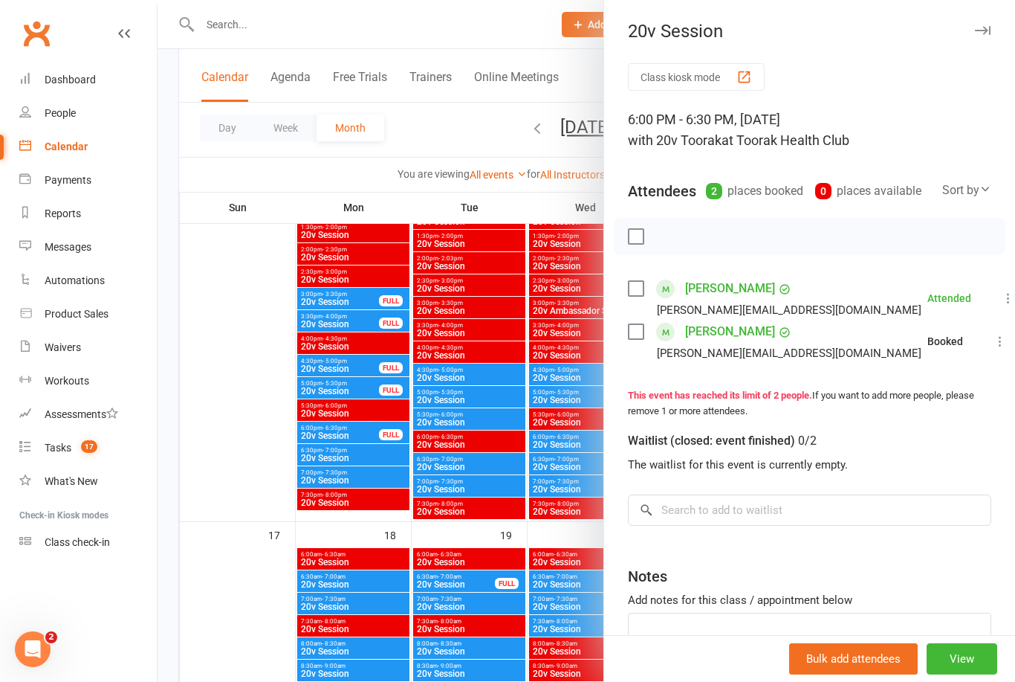
click at [492, 475] on div at bounding box center [587, 341] width 858 height 682
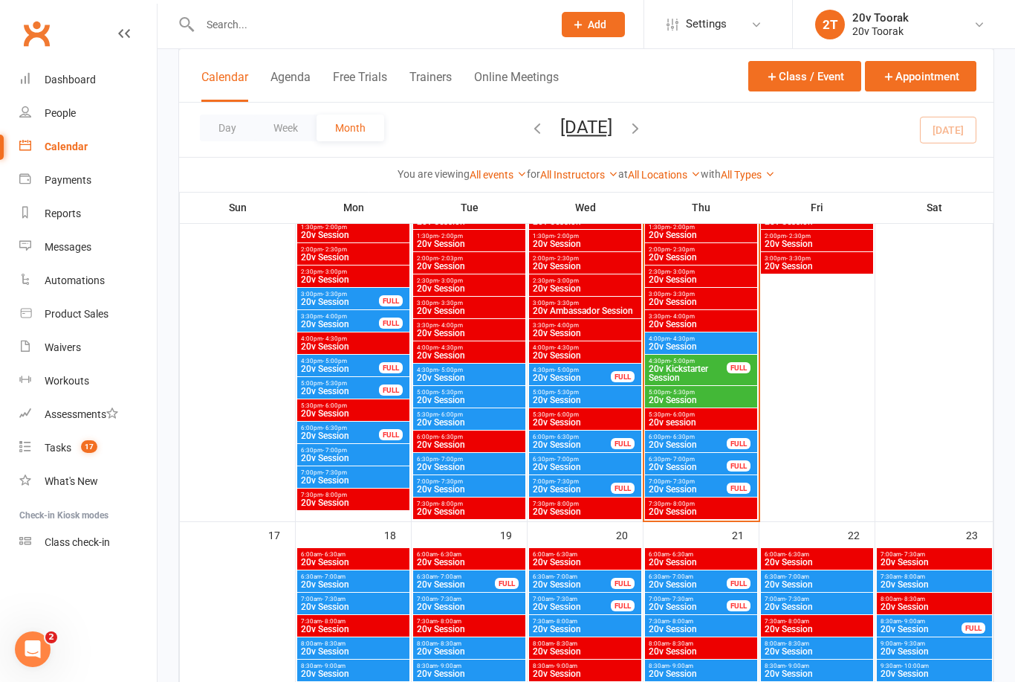
click at [717, 370] on span "20v Kickstarter Session" at bounding box center [688, 373] width 80 height 18
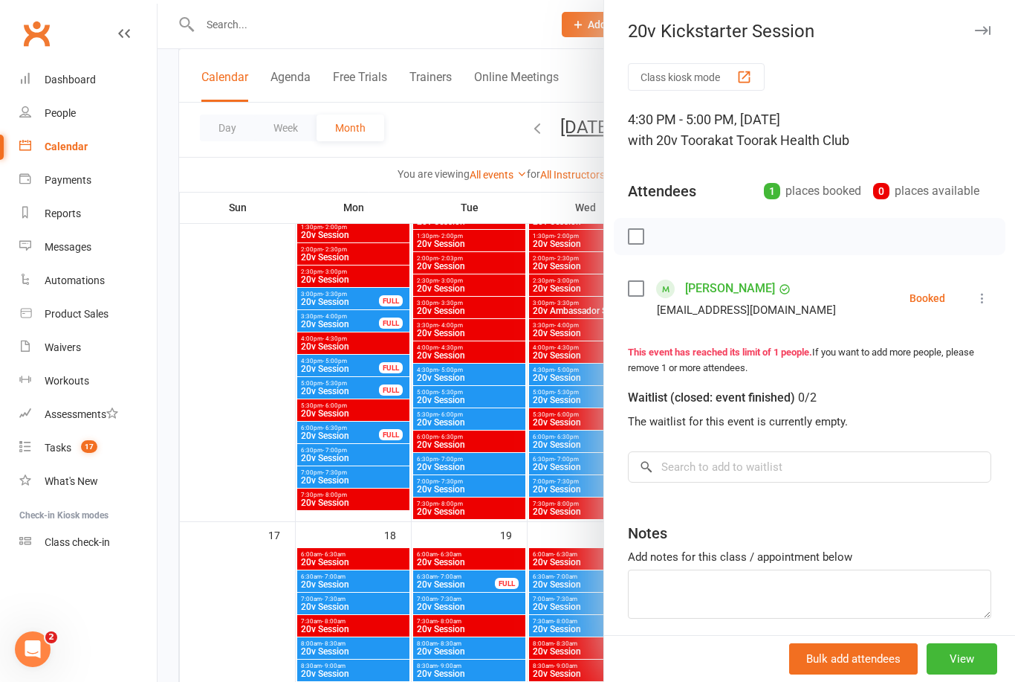
click at [981, 302] on icon at bounding box center [982, 298] width 15 height 15
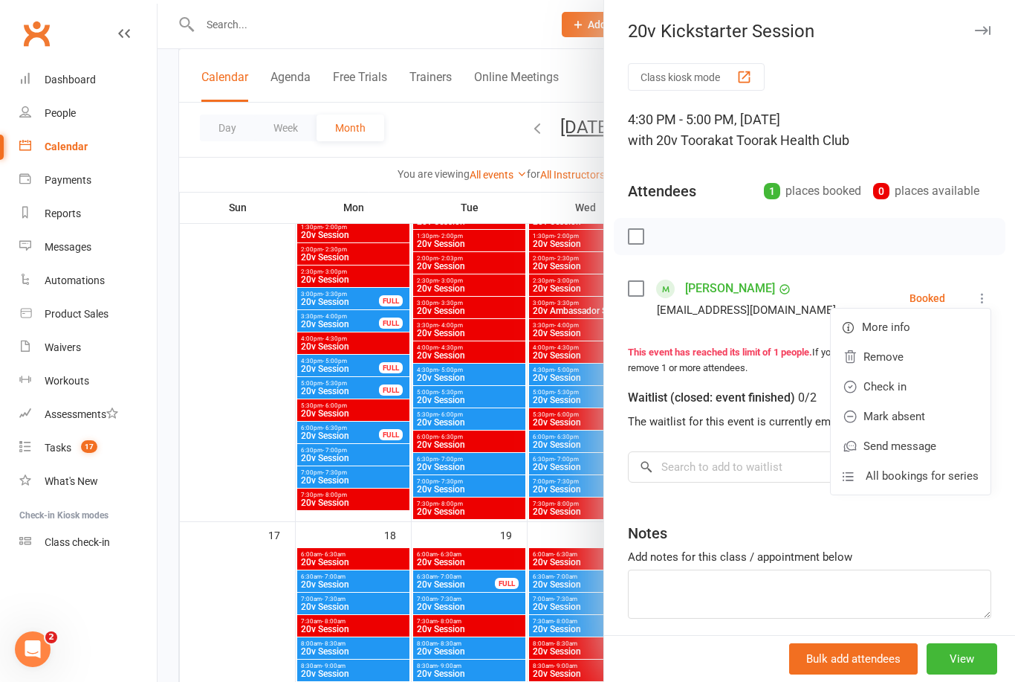
click at [910, 414] on link "Mark absent" at bounding box center [911, 416] width 160 height 30
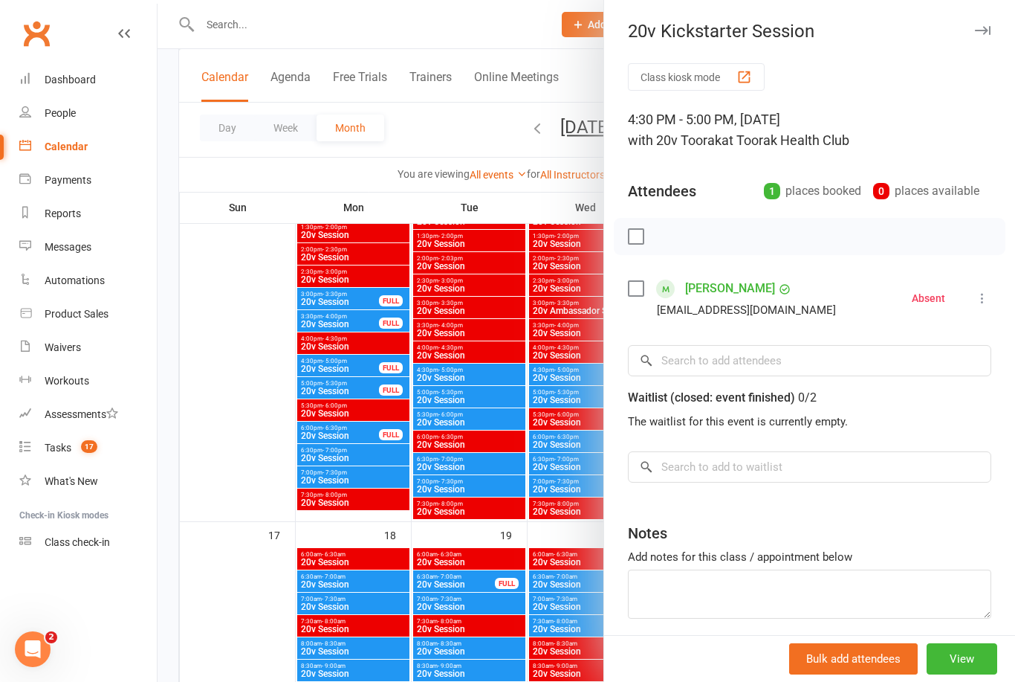
click at [48, 107] on div "People" at bounding box center [60, 113] width 31 height 12
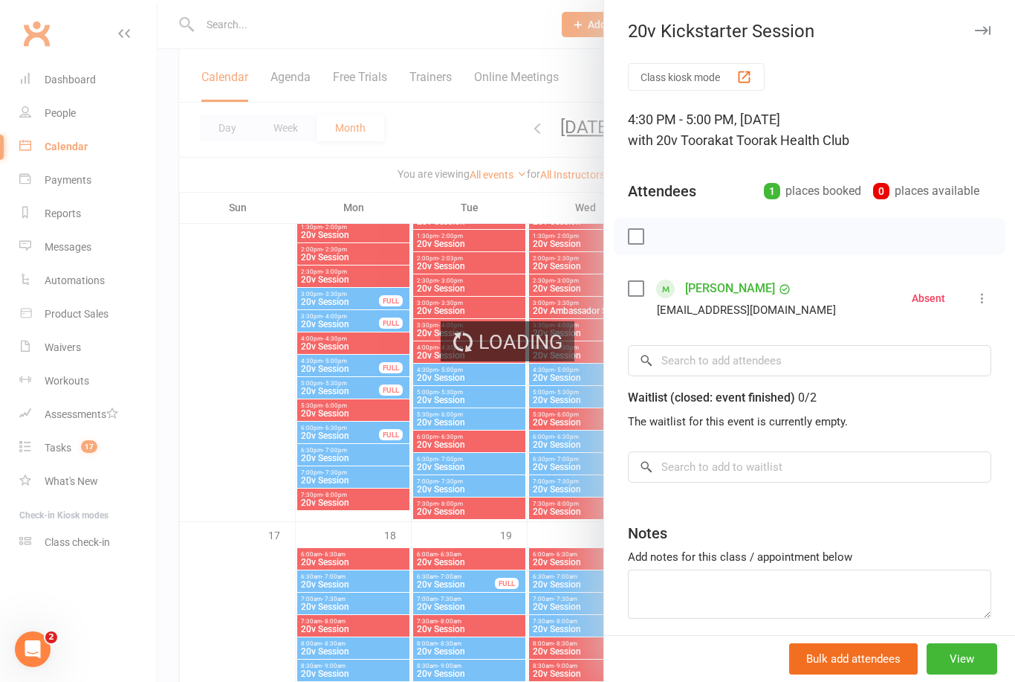
select select "100"
